Goal: Information Seeking & Learning: Compare options

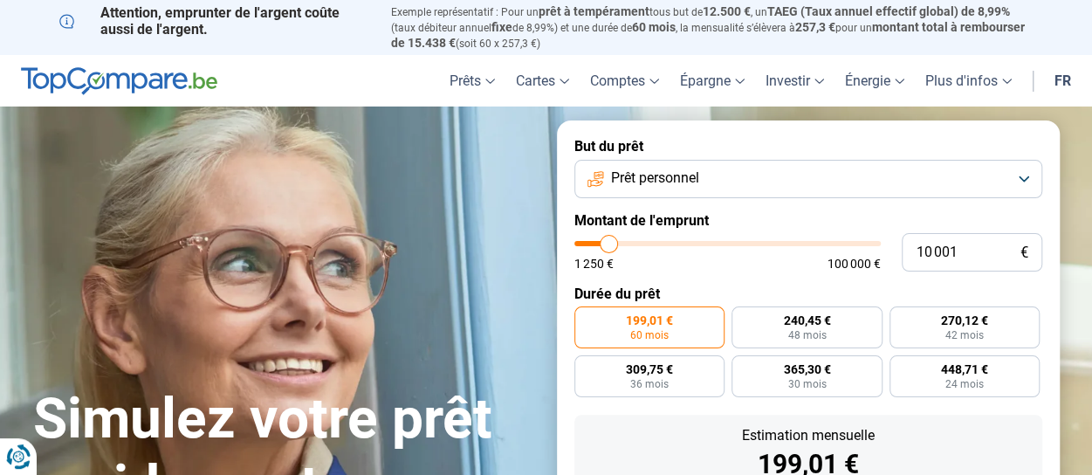
type input "9 750"
type input "9750"
type input "10 000"
type input "10000"
type input "10 500"
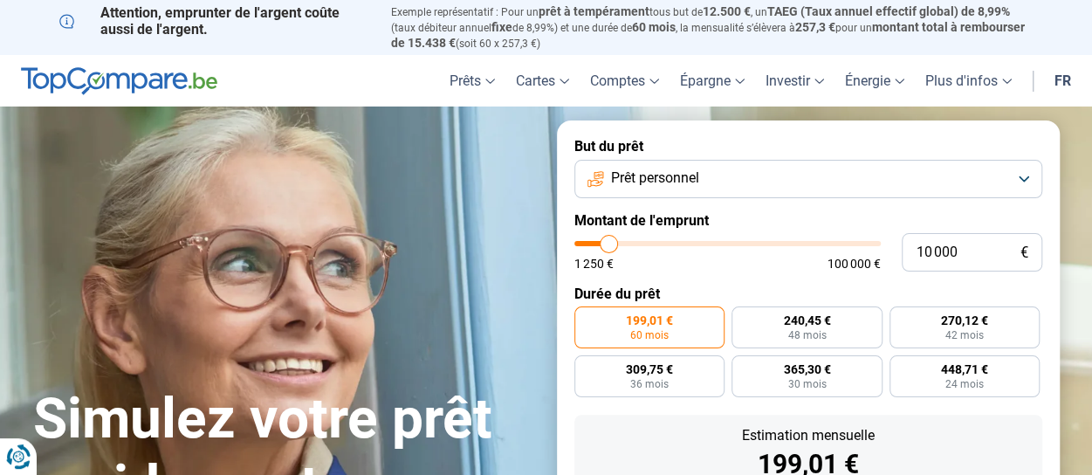
type input "10500"
type input "10 750"
type input "10750"
type input "11 000"
type input "11000"
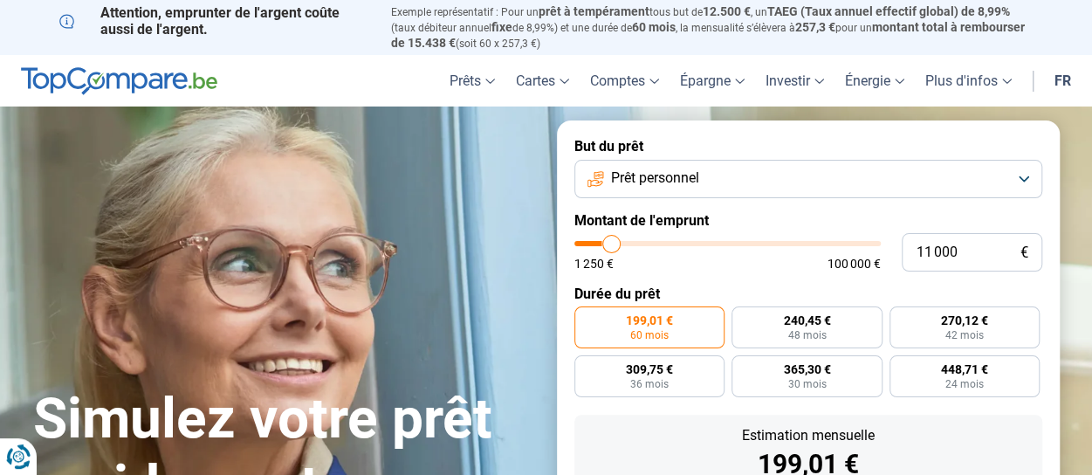
type input "11 250"
type input "11250"
type input "11 500"
type input "11500"
type input "11 750"
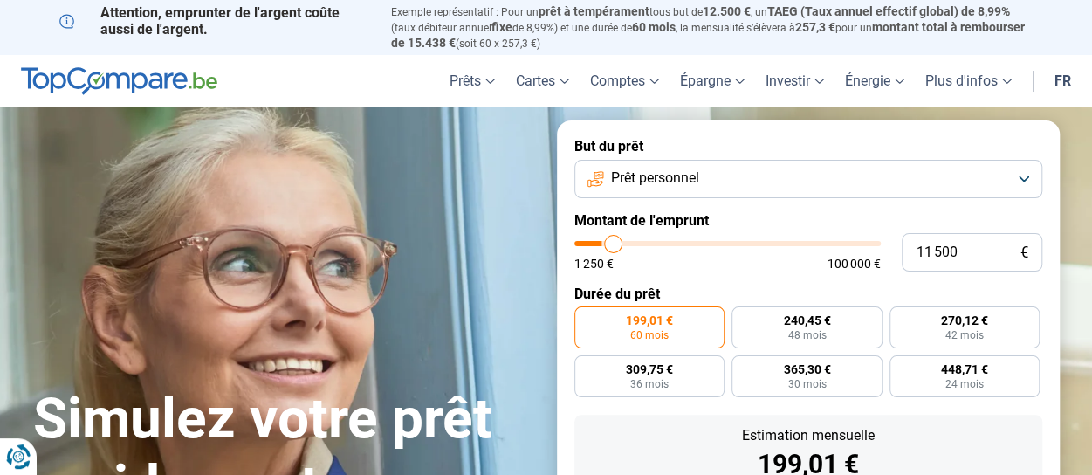
type input "11750"
type input "12 000"
type input "12000"
type input "12 250"
type input "12250"
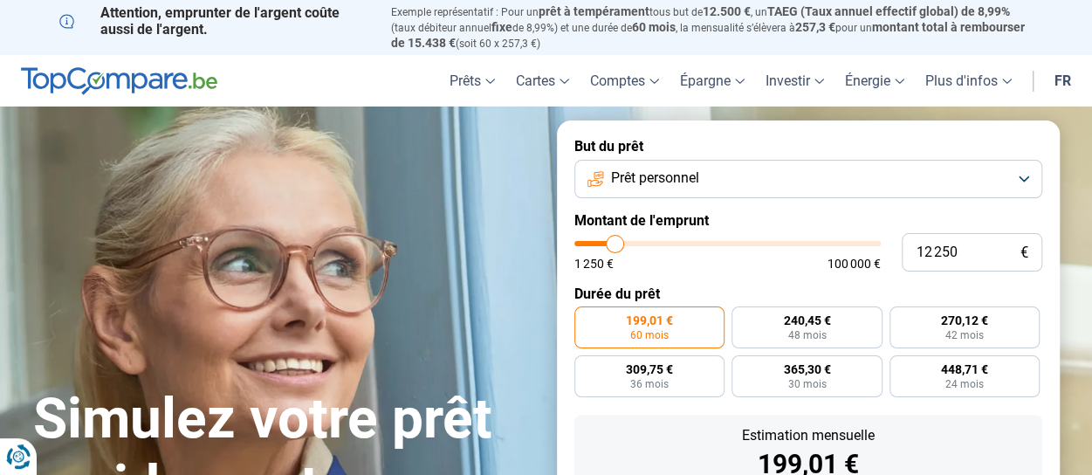
type input "12 500"
type input "12500"
type input "12 750"
type input "12750"
type input "13 000"
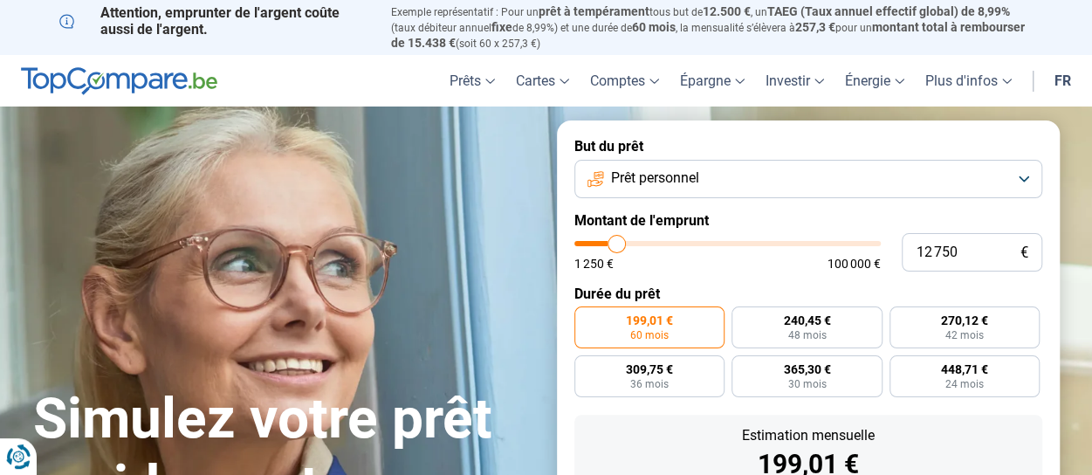
type input "13000"
type input "13 500"
type input "13500"
type input "13 750"
type input "13750"
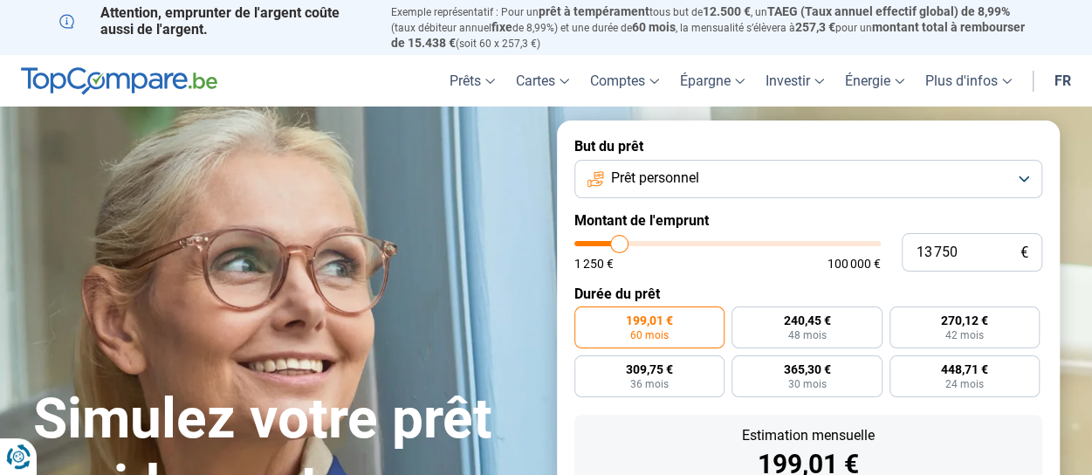
type input "14 000"
type input "14000"
type input "14 250"
type input "14250"
type input "14 500"
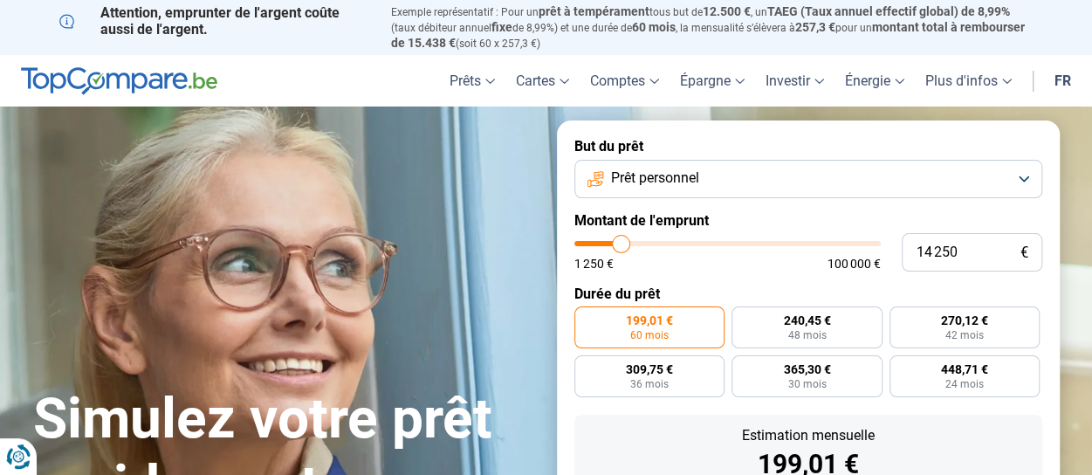
type input "14500"
type input "14 750"
type input "14750"
type input "15 000"
type input "15000"
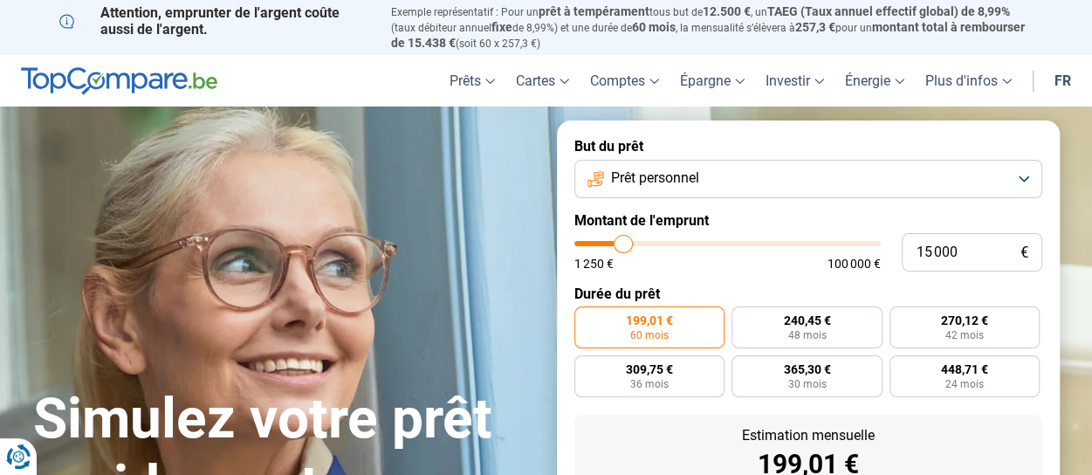
type input "15 250"
type input "15250"
type input "15 500"
type input "15500"
type input "15 750"
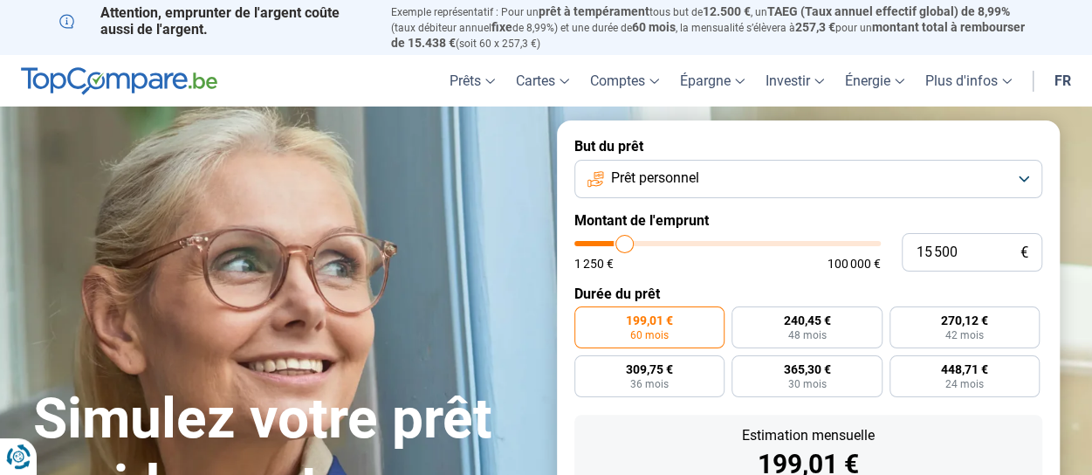
type input "15750"
type input "16 250"
type input "16250"
type input "16 750"
type input "16750"
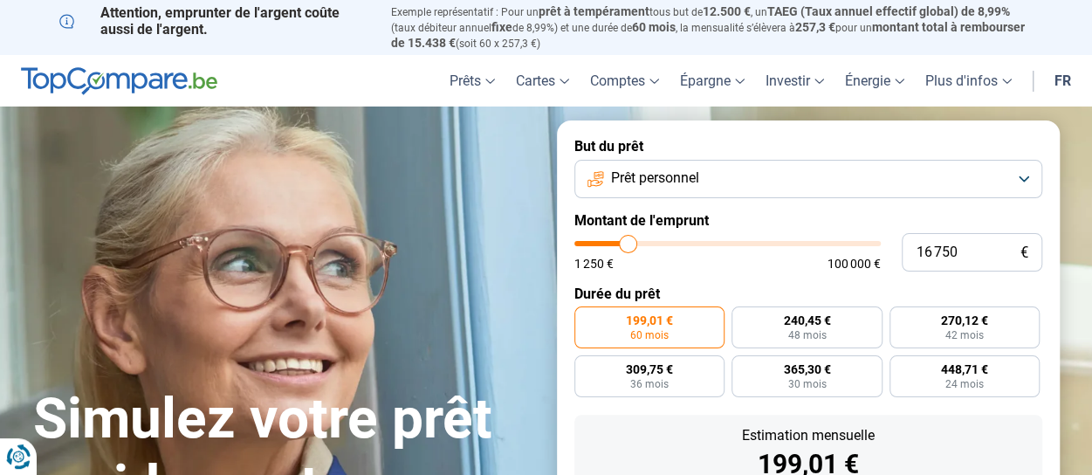
type input "17 000"
type input "17000"
type input "17 250"
type input "17250"
type input "17 500"
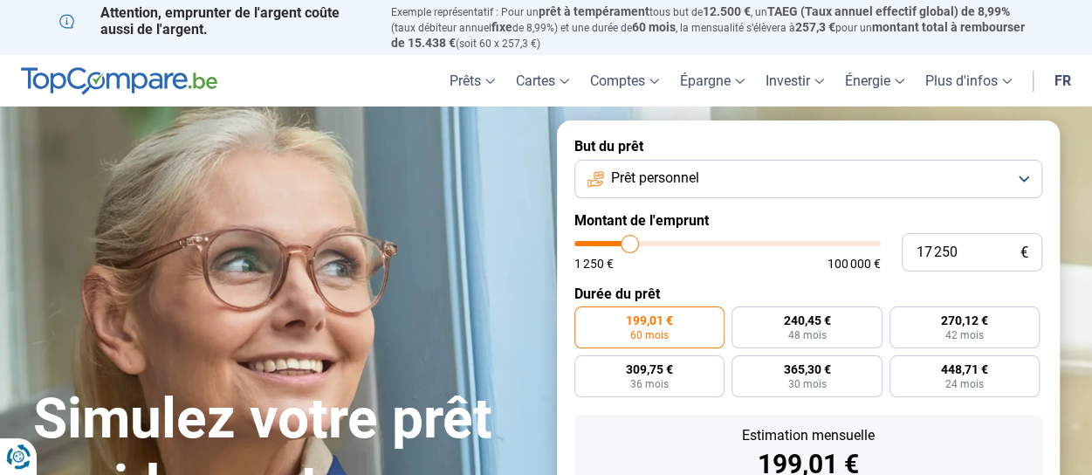
type input "17500"
type input "17 750"
type input "17750"
type input "18 000"
type input "18000"
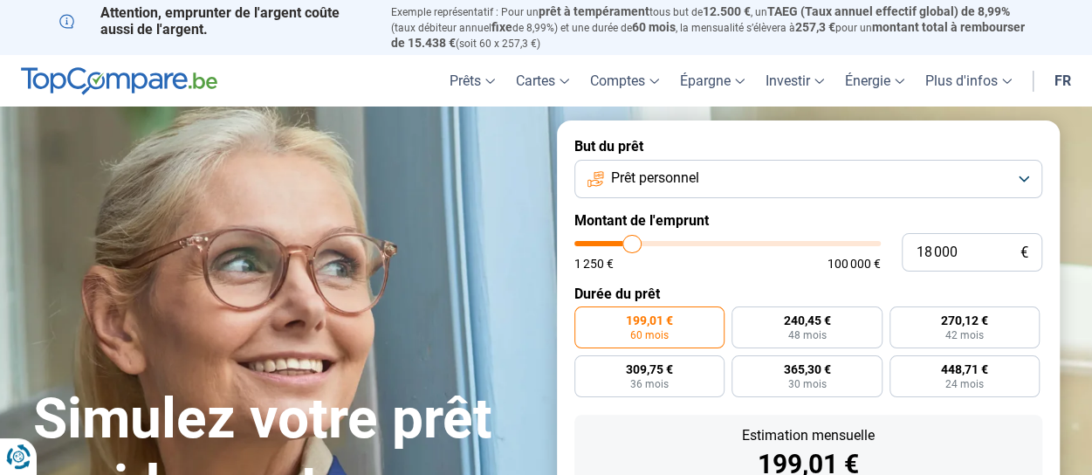
type input "18 250"
type input "18250"
type input "18 500"
type input "18500"
type input "18 750"
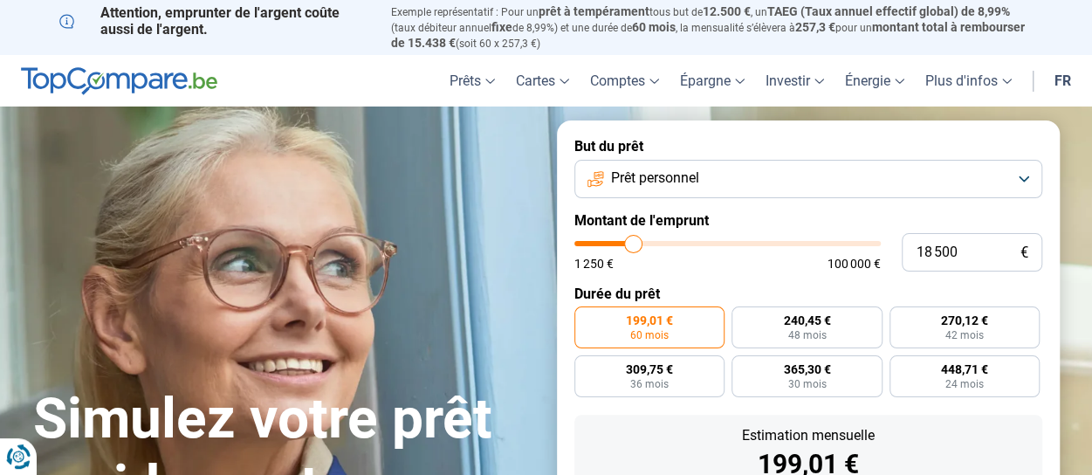
type input "18750"
type input "19 000"
type input "19000"
type input "19 500"
type input "19500"
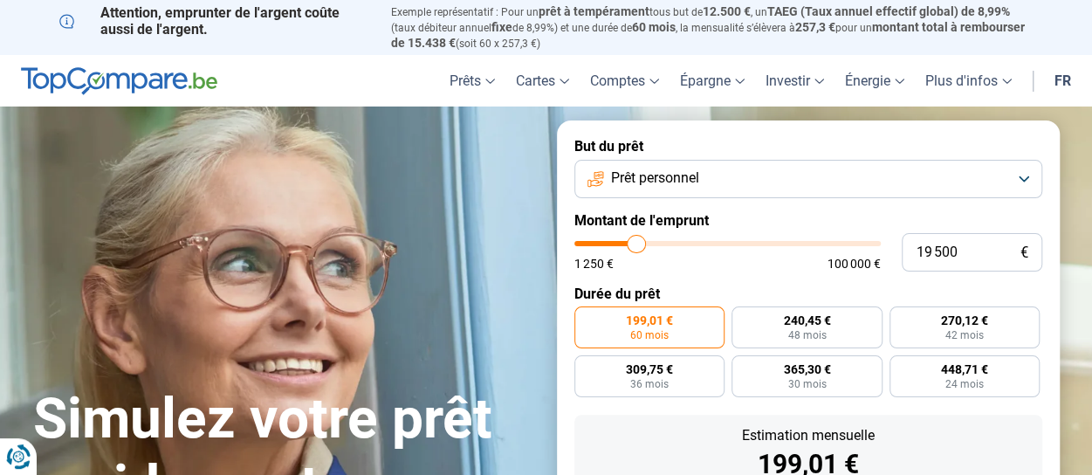
type input "19 750"
type input "19750"
type input "20 000"
type input "20000"
type input "20 250"
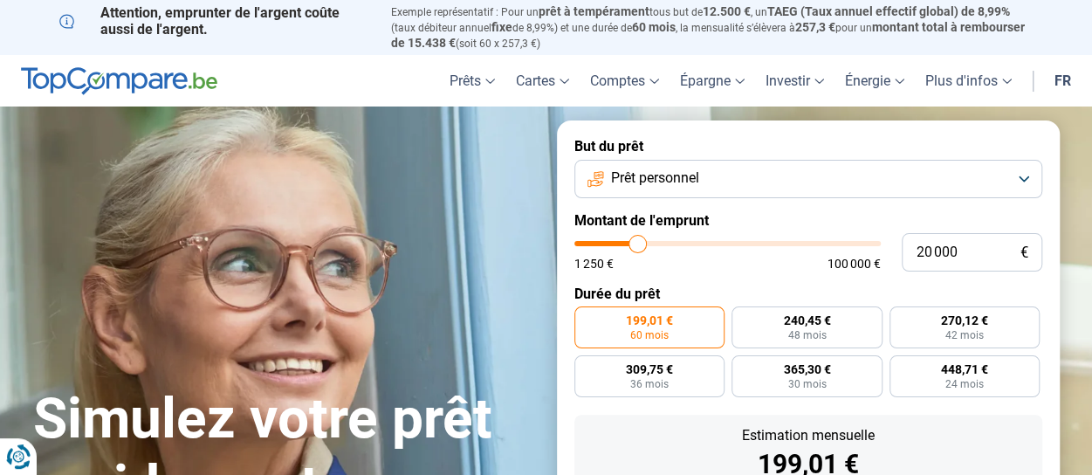
type input "20250"
type input "20 500"
type input "20500"
type input "20 000"
type input "20000"
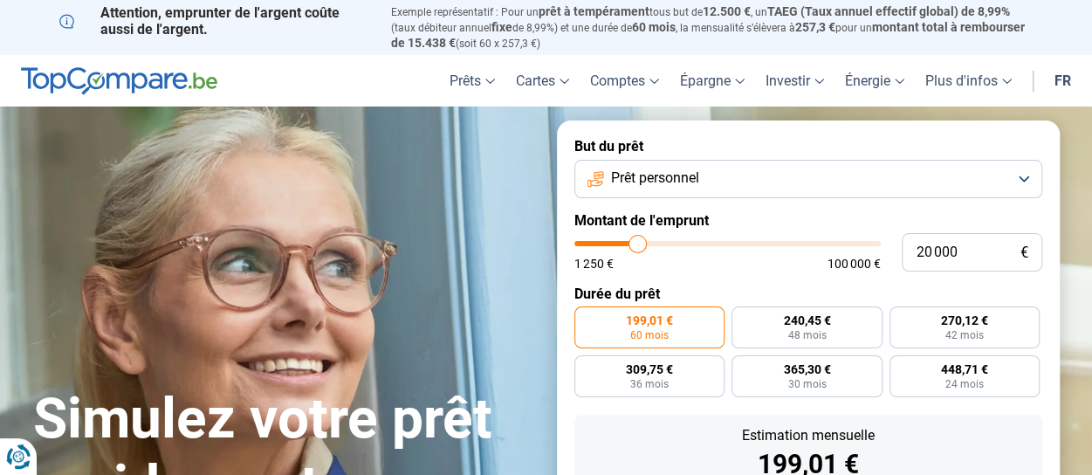
type input "19 750"
type input "19750"
type input "19 250"
type input "19250"
type input "18 750"
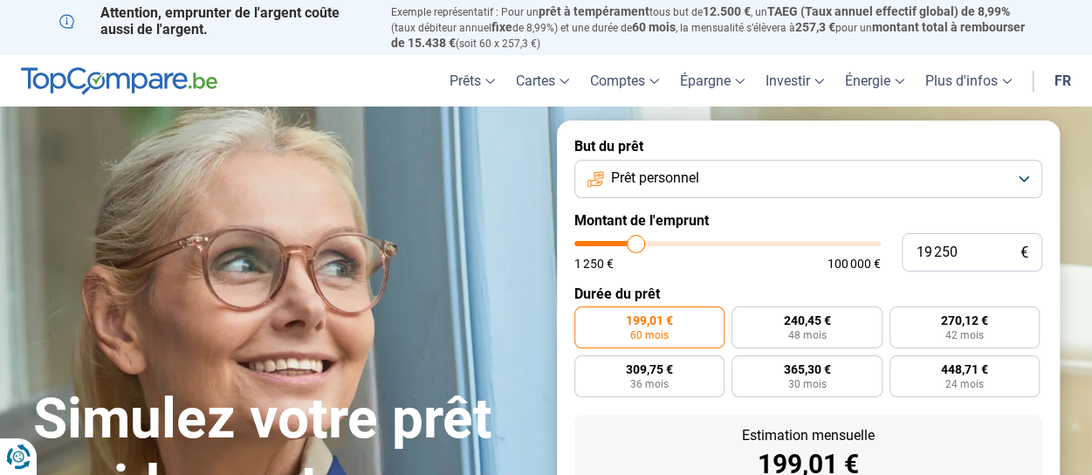
type input "18750"
type input "18 250"
type input "18250"
type input "17 750"
type input "17750"
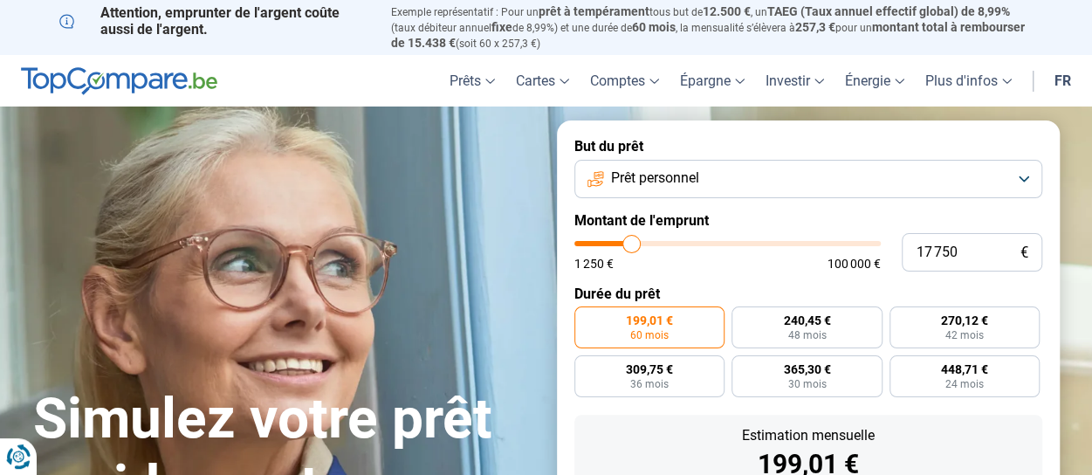
type input "17 500"
type input "17500"
type input "17 250"
type input "17250"
type input "17 000"
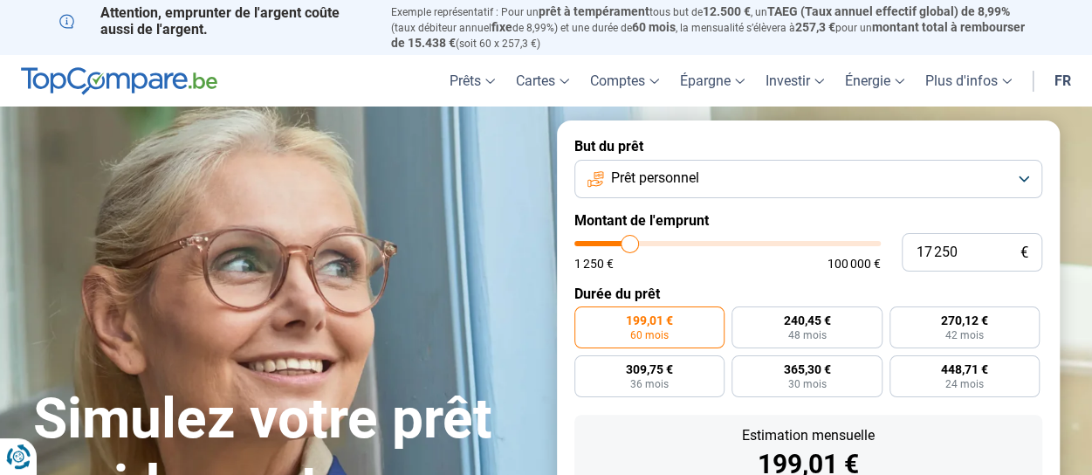
type input "17000"
type input "16 750"
type input "16750"
type input "16 000"
type input "16000"
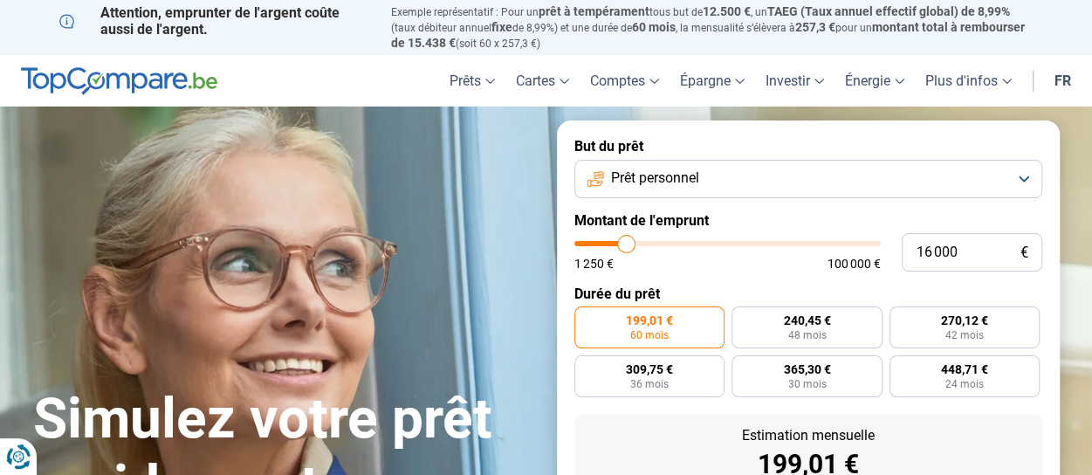
type input "15 750"
type input "15750"
type input "15 000"
type input "15000"
type input "14 750"
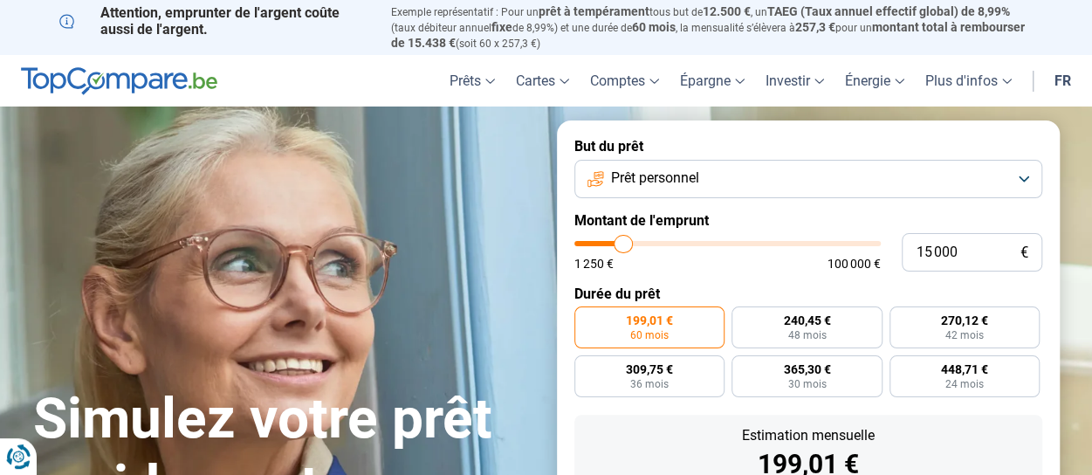
type input "14750"
type input "14 500"
type input "14500"
type input "13 750"
type input "13750"
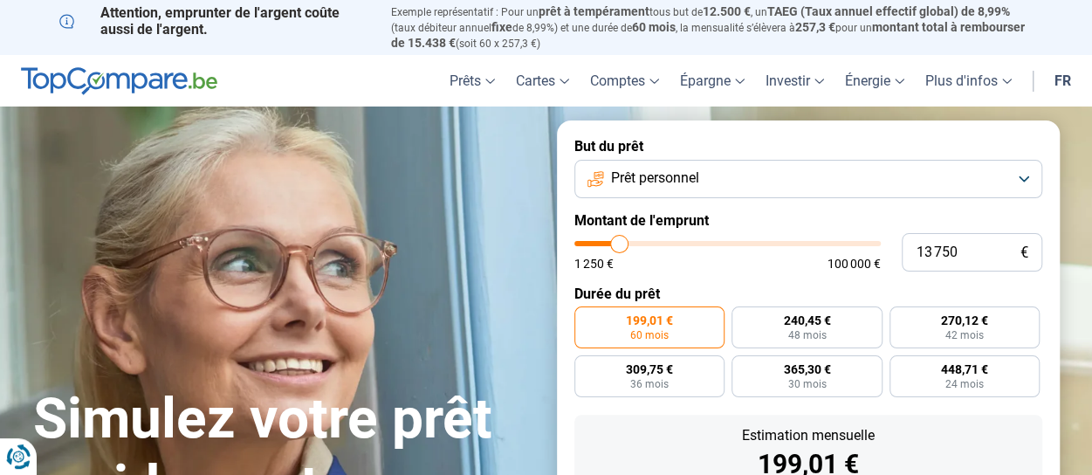
type input "13 250"
type input "13250"
type input "13 000"
type input "13000"
type input "12 750"
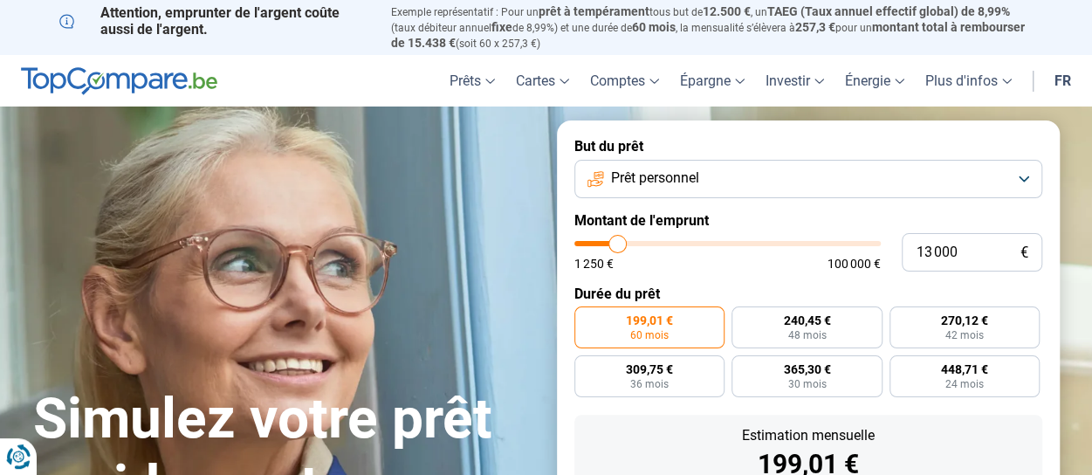
type input "12750"
type input "12 250"
type input "12250"
type input "11 750"
type input "11750"
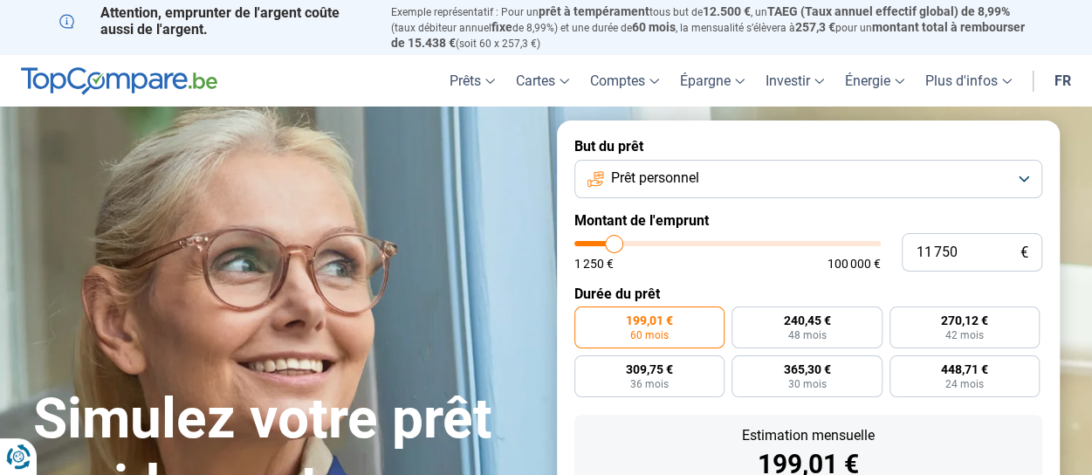
type input "11 000"
type input "11000"
type input "10 750"
type input "10750"
type input "9 750"
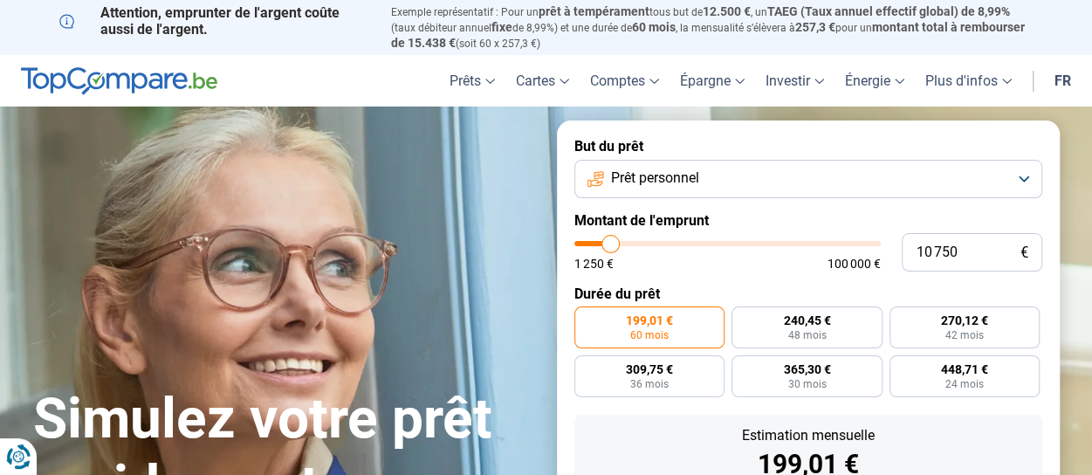
type input "9750"
type input "9 500"
type input "9500"
type input "9 000"
type input "9000"
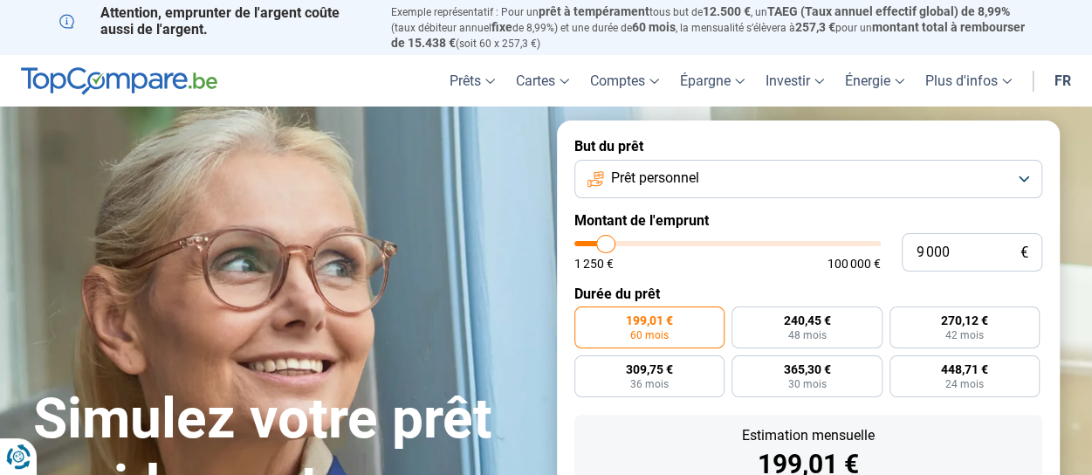
type input "8 750"
type input "8750"
type input "8 500"
type input "8500"
type input "8 000"
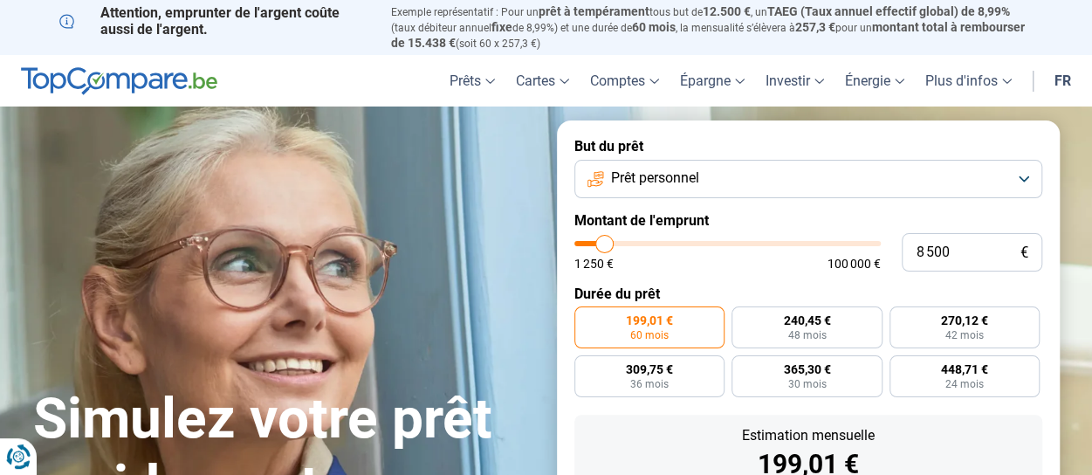
type input "8000"
type input "7 750"
type input "7750"
type input "7 500"
type input "7500"
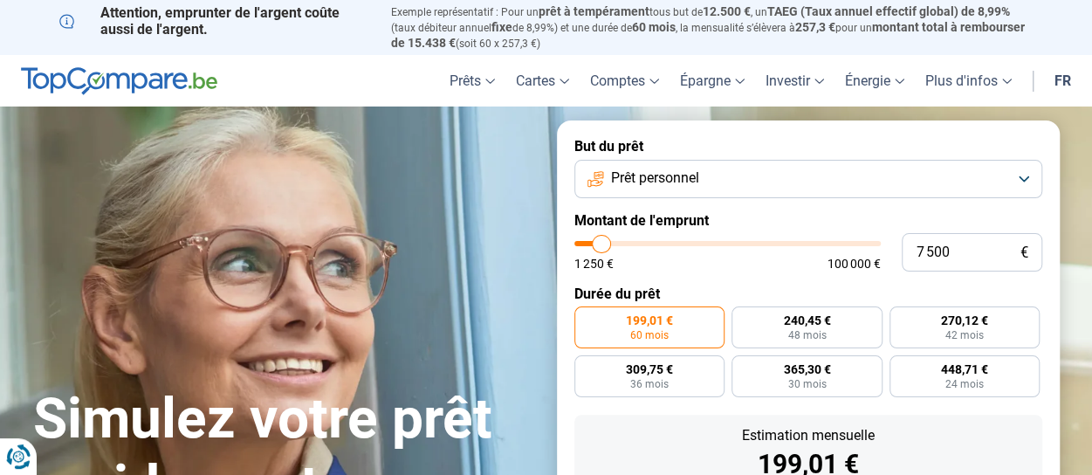
type input "7 250"
type input "7250"
type input "6 750"
type input "6750"
type input "6 250"
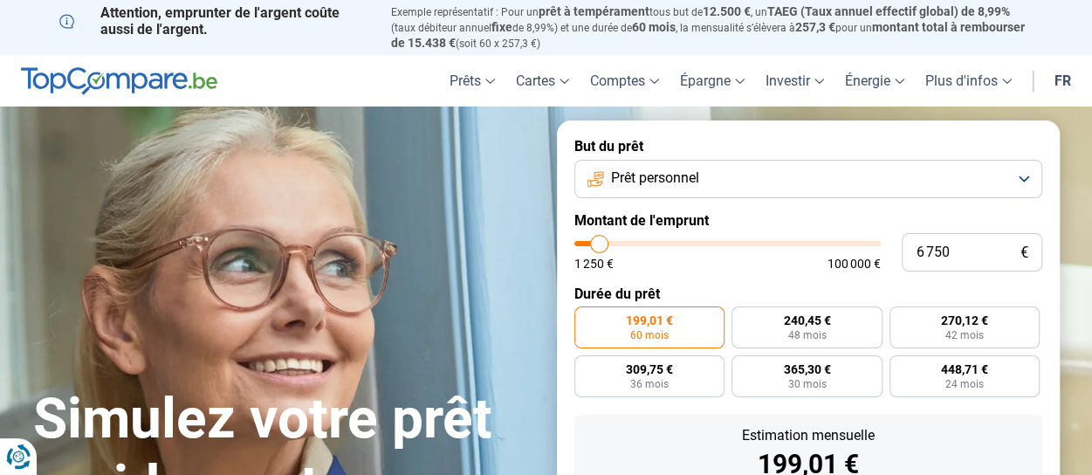
type input "6250"
type input "5 750"
type input "5750"
type input "5 500"
type input "5500"
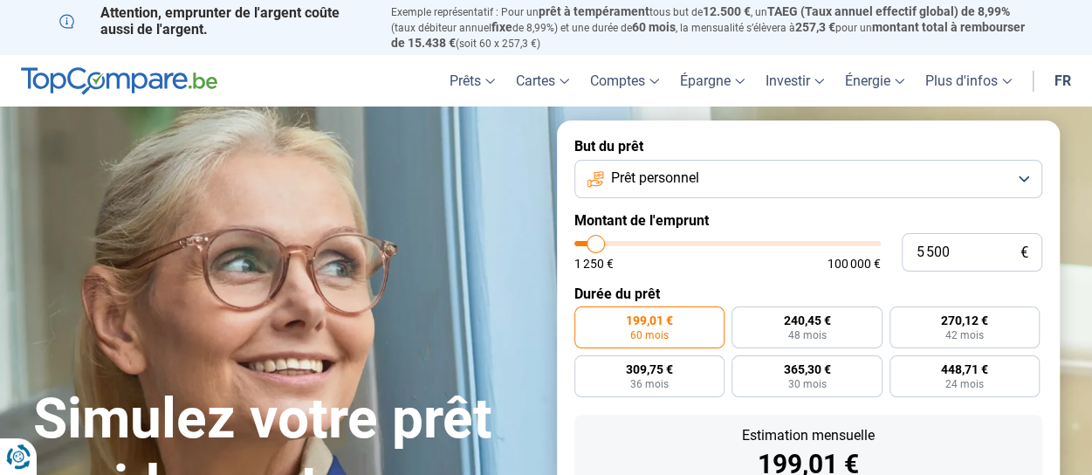
type input "5 000"
type input "5000"
type input "4 750"
type input "4750"
type input "4 500"
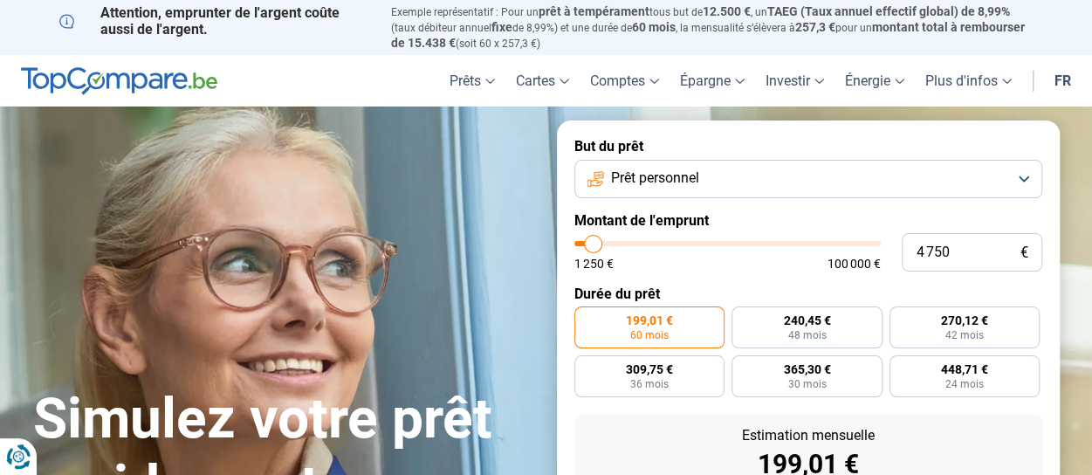
type input "4500"
type input "4 250"
type input "4250"
type input "3 500"
type input "3500"
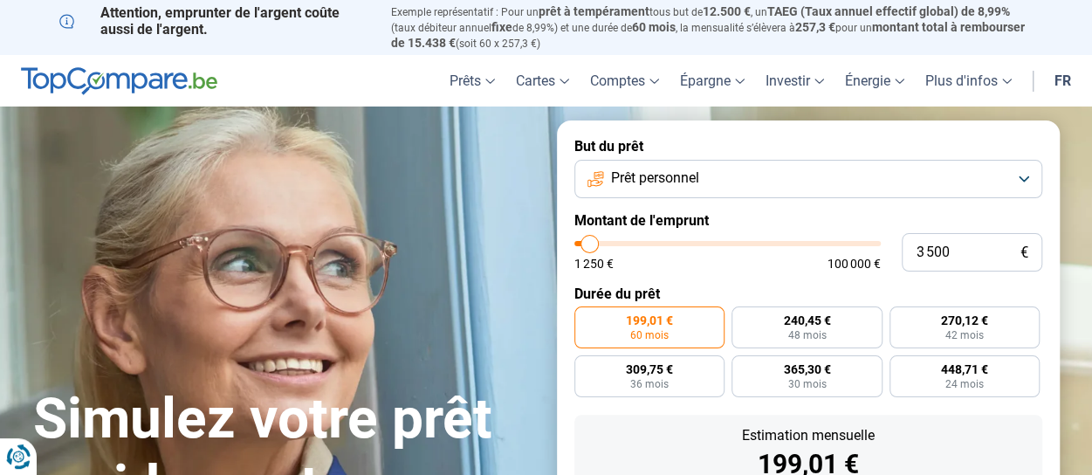
type input "2 750"
type input "2750"
type input "2 500"
type input "2500"
type input "2 000"
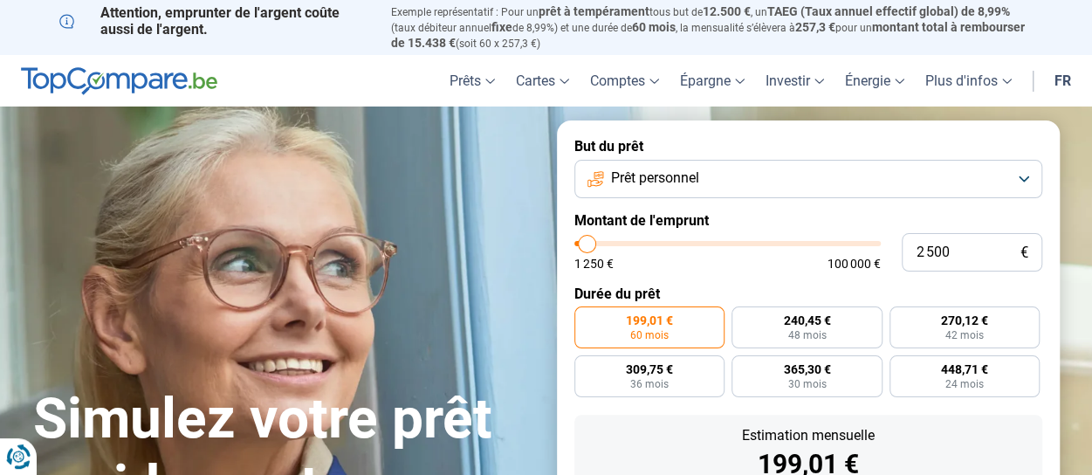
type input "2000"
type input "1 750"
type input "1750"
type input "1 500"
type input "1500"
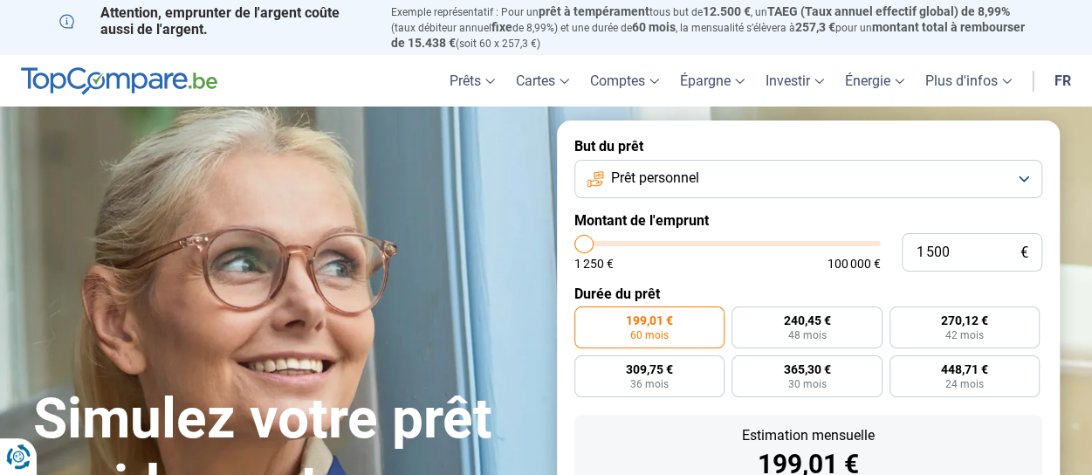
type input "1 250"
type input "1250"
type input "1 500"
type input "1500"
type input "1 750"
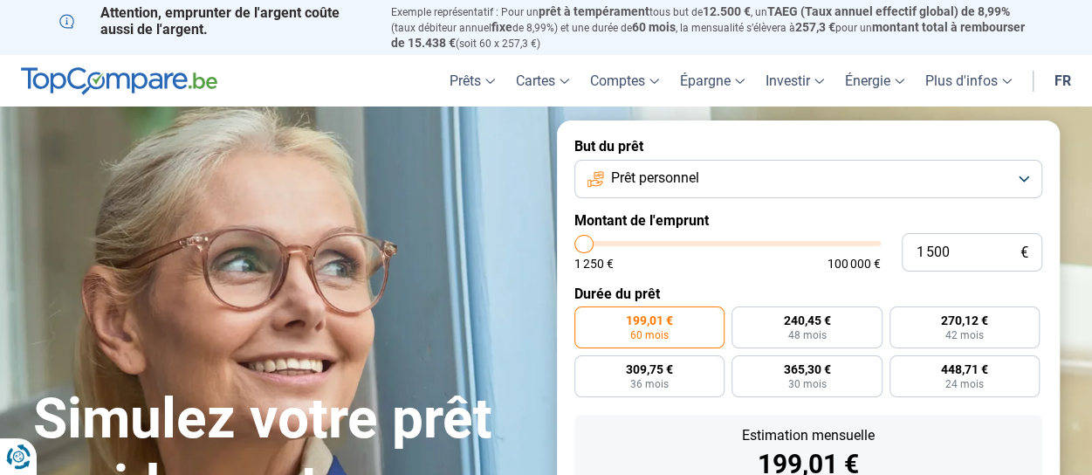
type input "1750"
type input "2 000"
type input "2000"
type input "2 250"
type input "2250"
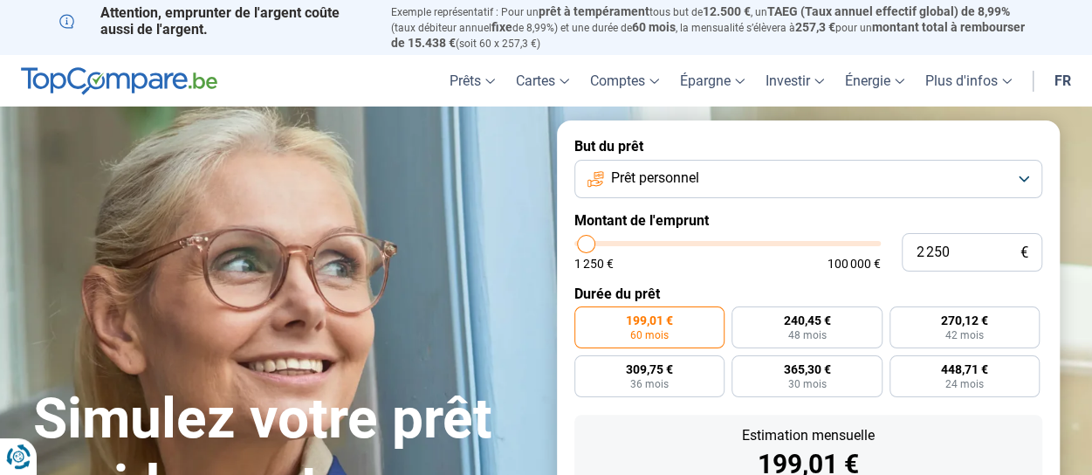
type input "2 750"
type input "2750"
type input "3 000"
type input "3000"
type input "3 250"
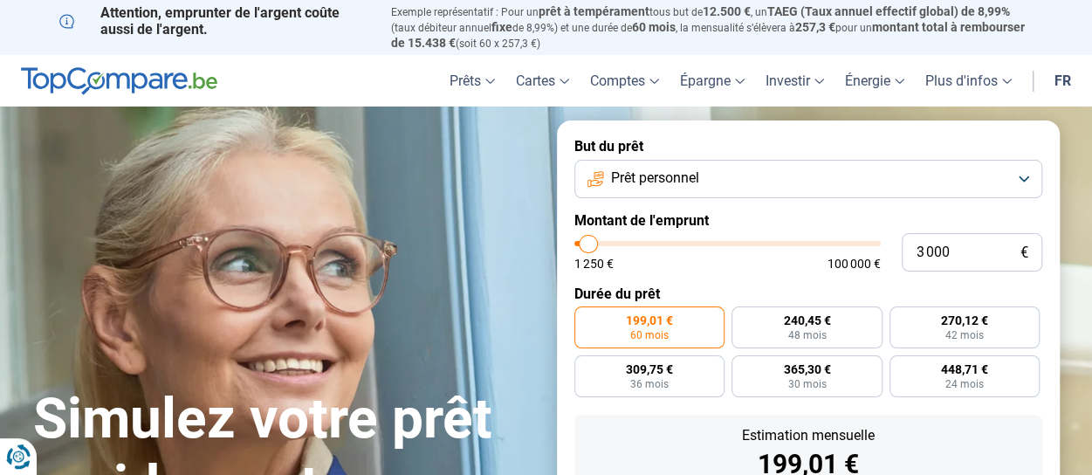
type input "3250"
type input "3 000"
type input "3000"
type input "2 750"
type input "2750"
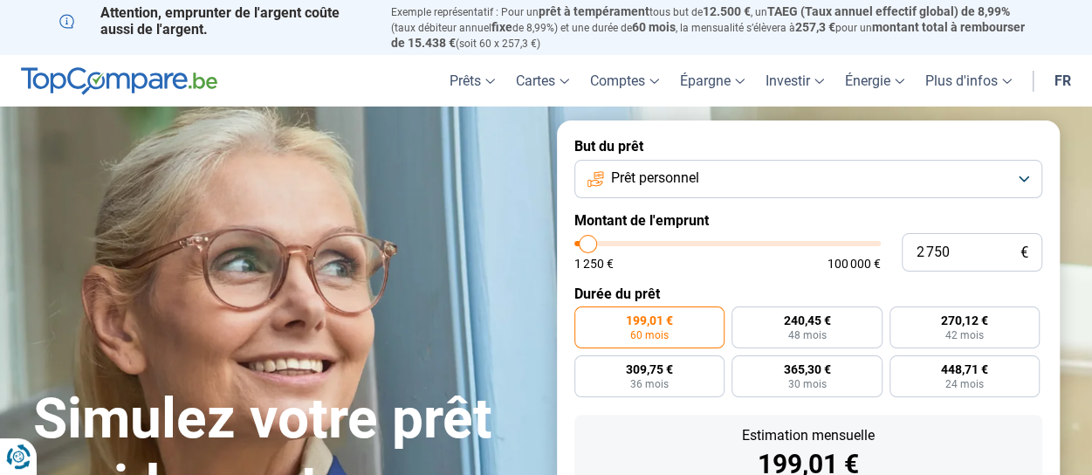
type input "2 500"
type input "2500"
type input "2 250"
type input "2250"
type input "2 000"
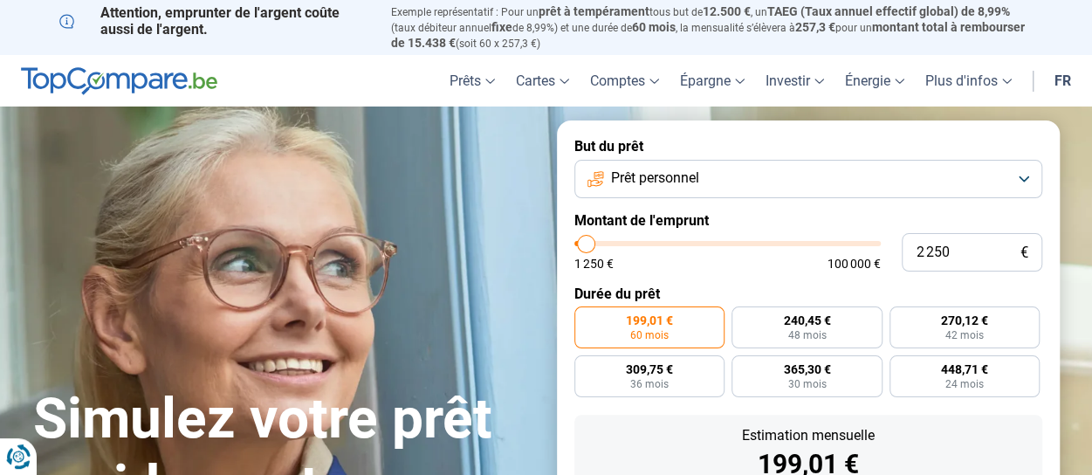
type input "2000"
type input "2 250"
type input "2250"
type input "2 500"
type input "2500"
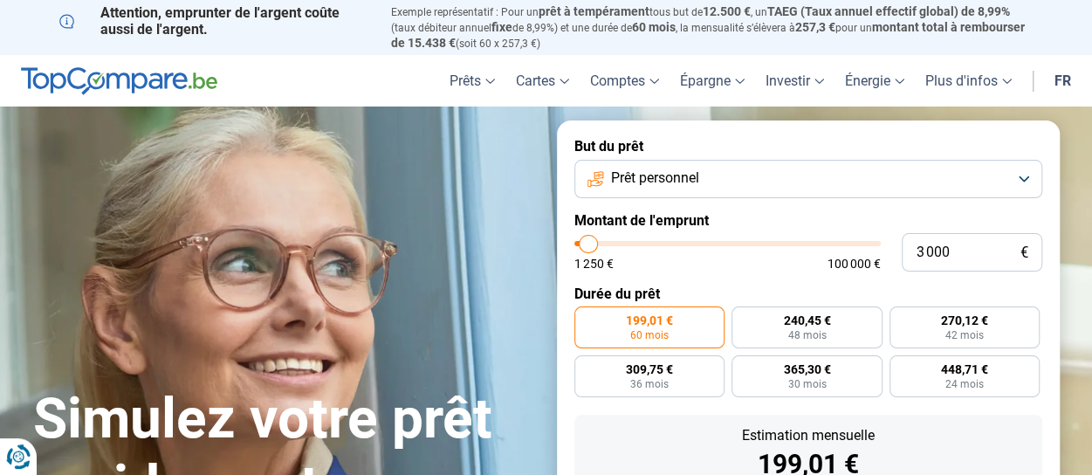
drag, startPoint x: 607, startPoint y: 244, endPoint x: 588, endPoint y: 249, distance: 19.7
click at [588, 246] on input "range" at bounding box center [727, 243] width 306 height 5
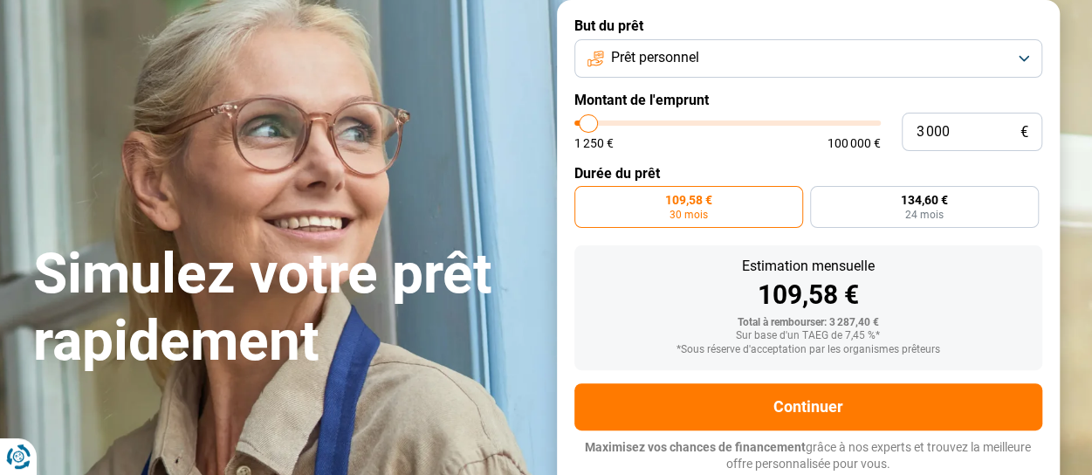
scroll to position [120, 0]
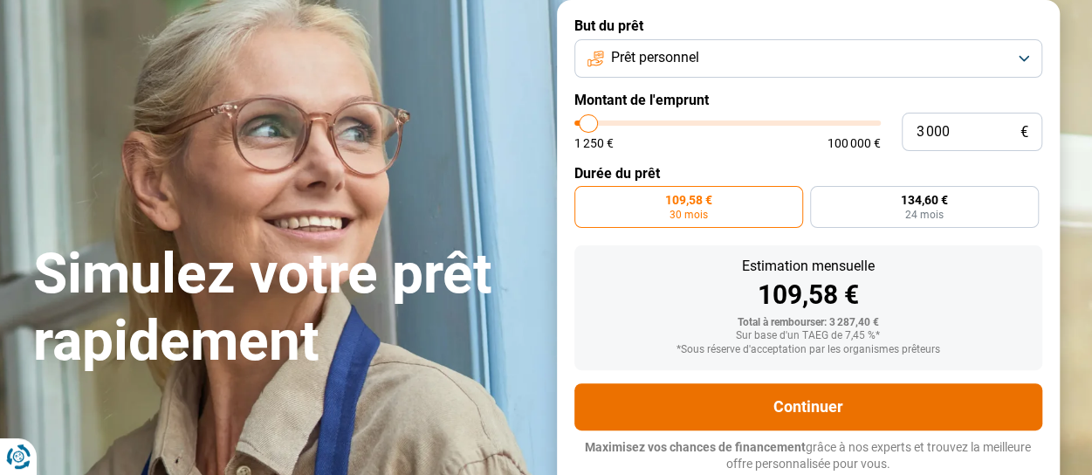
click at [749, 399] on button "Continuer" at bounding box center [808, 406] width 468 height 47
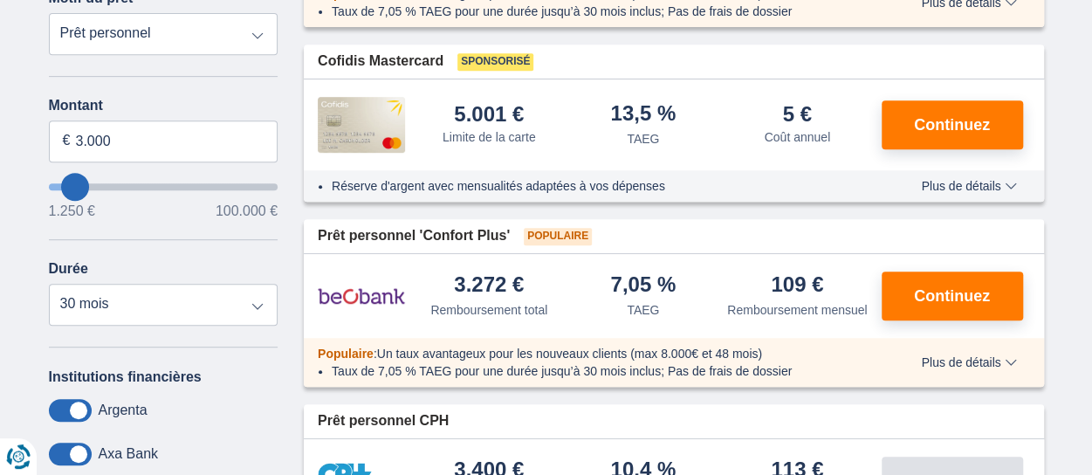
scroll to position [176, 0]
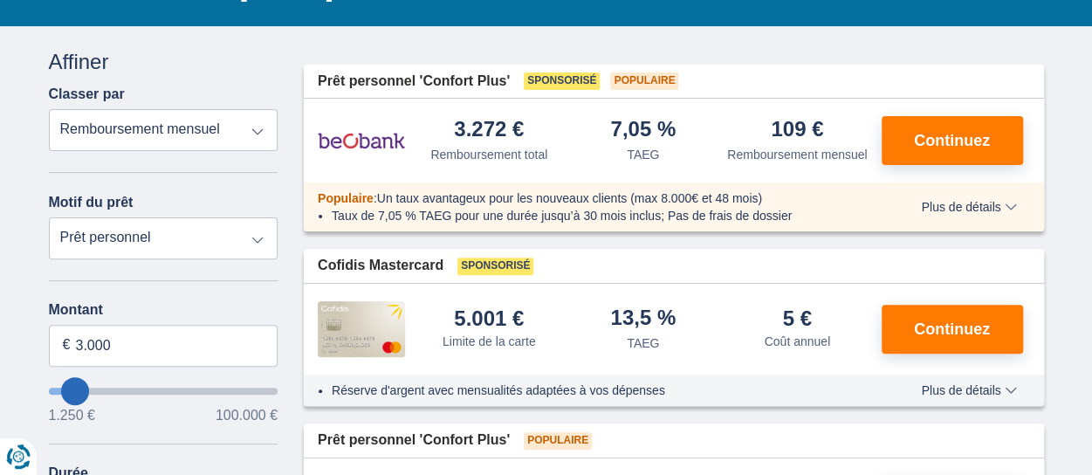
click at [259, 132] on select "Remboursement total TAEG Remboursement mensuel" at bounding box center [164, 130] width 230 height 42
select select "apr+"
click at [49, 109] on select "Remboursement total TAEG Remboursement mensuel" at bounding box center [164, 130] width 230 height 42
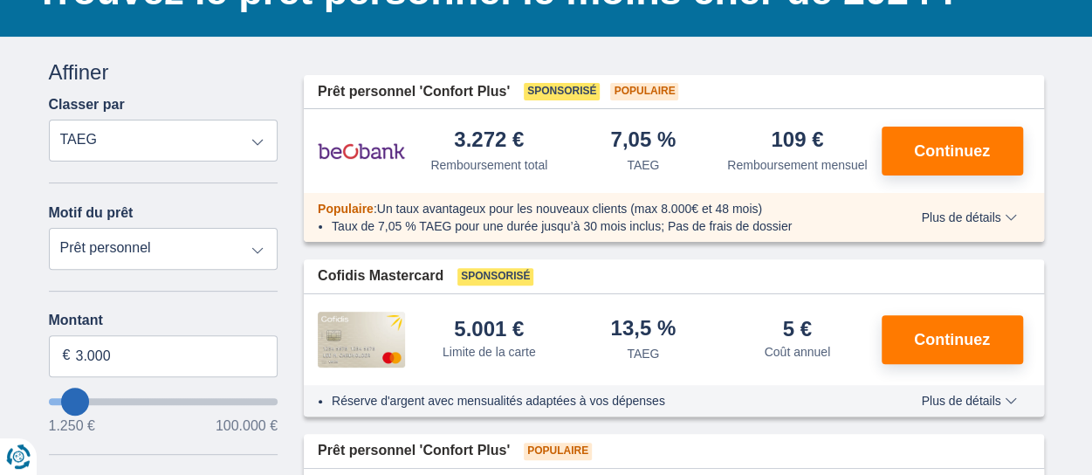
scroll to position [173, 0]
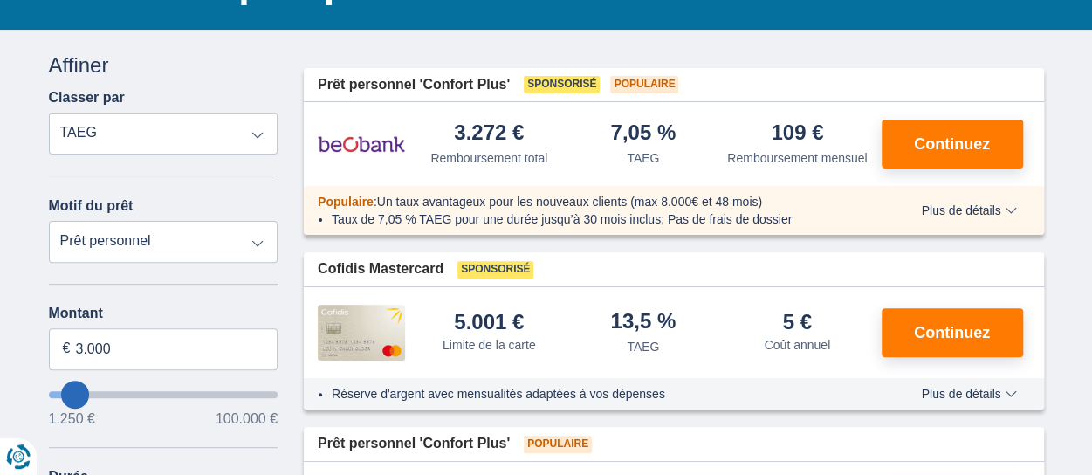
click at [1011, 208] on span "Plus de détails" at bounding box center [968, 210] width 95 height 12
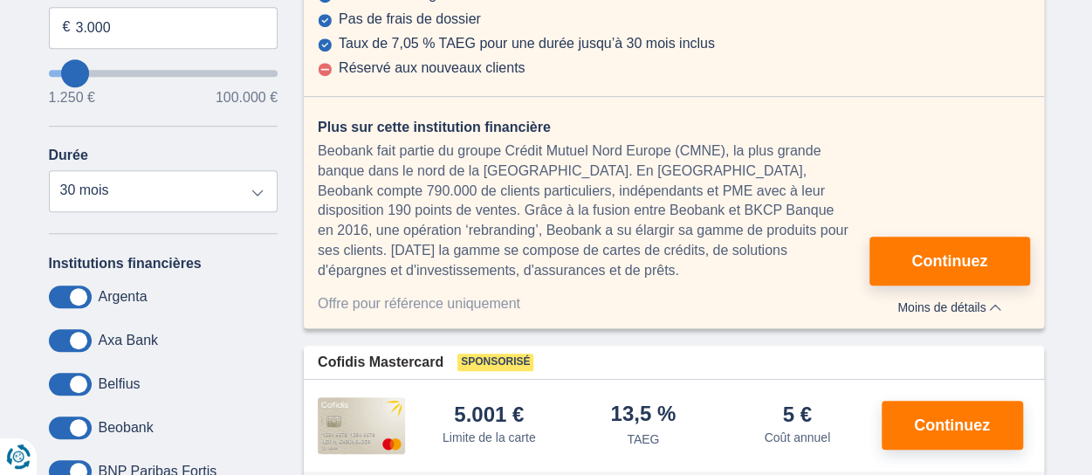
scroll to position [502, 0]
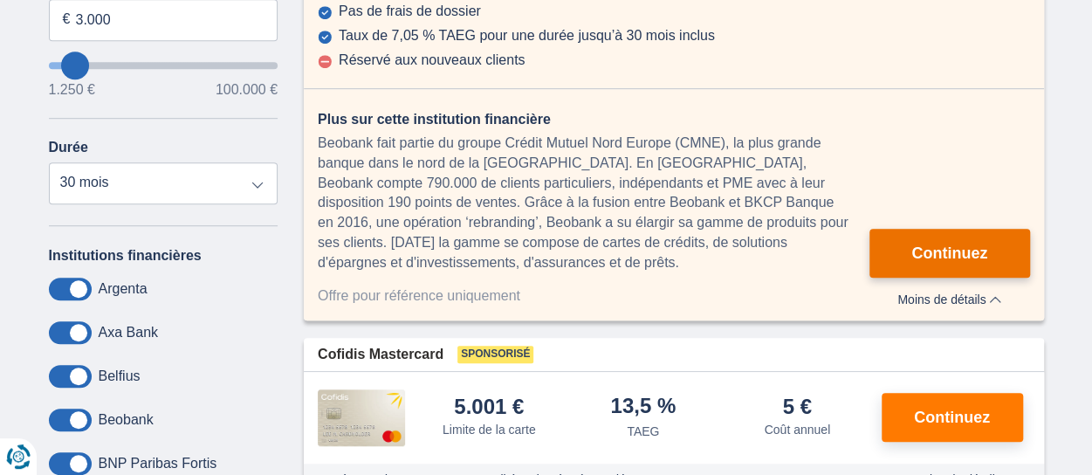
click at [930, 259] on span "Continuez" at bounding box center [949, 253] width 76 height 16
